Goal: Use online tool/utility: Use online tool/utility

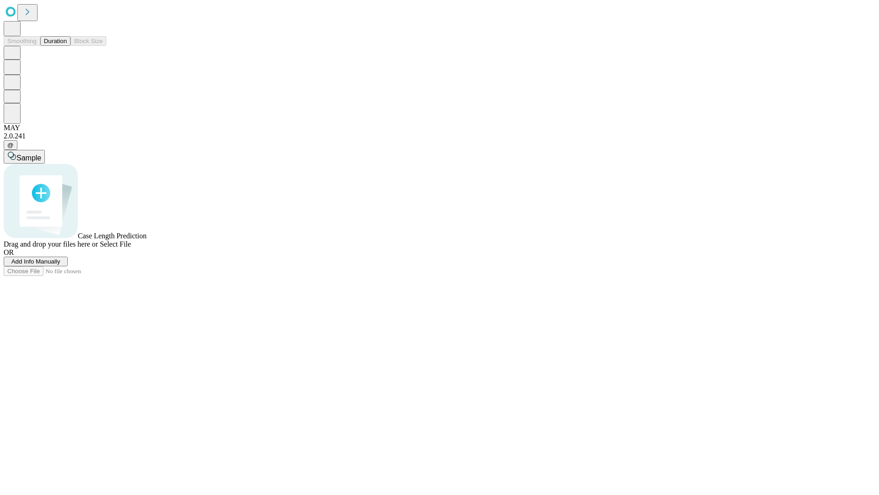
click at [67, 46] on button "Duration" at bounding box center [55, 41] width 30 height 10
click at [131, 248] on span "Select File" at bounding box center [115, 244] width 31 height 8
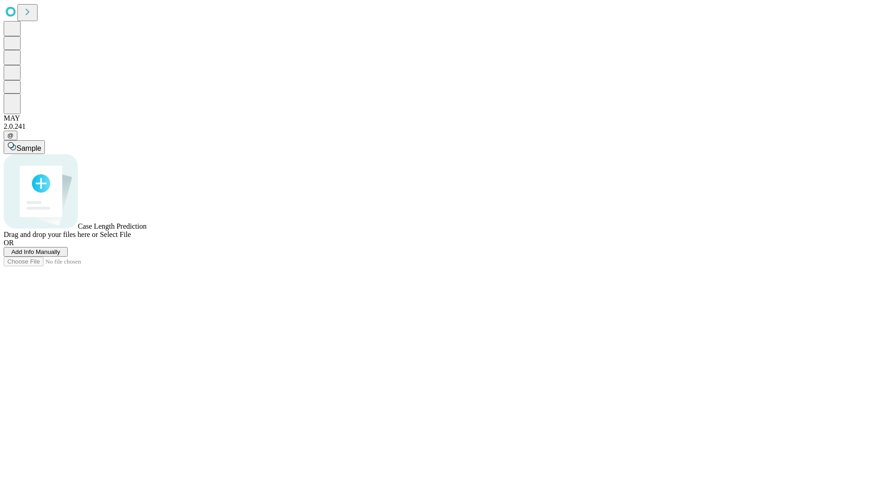
click at [131, 238] on span "Select File" at bounding box center [115, 234] width 31 height 8
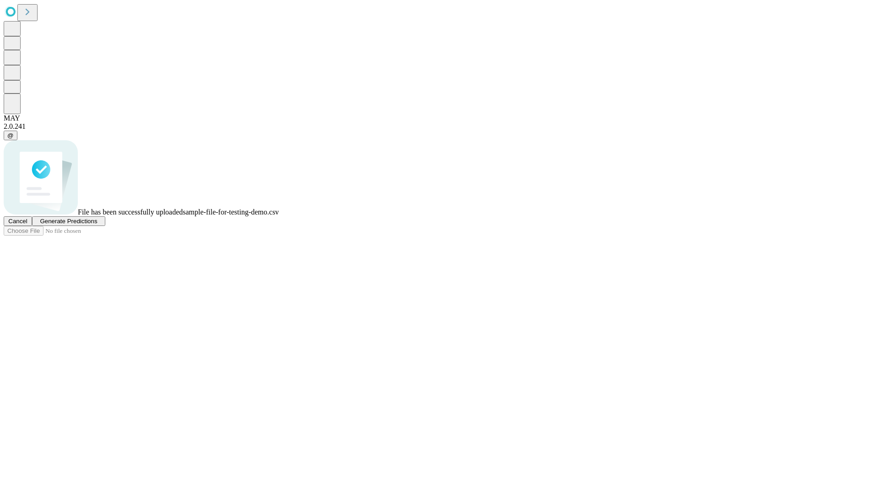
click at [97, 224] on span "Generate Predictions" at bounding box center [68, 221] width 57 height 7
